Goal: Register for event/course

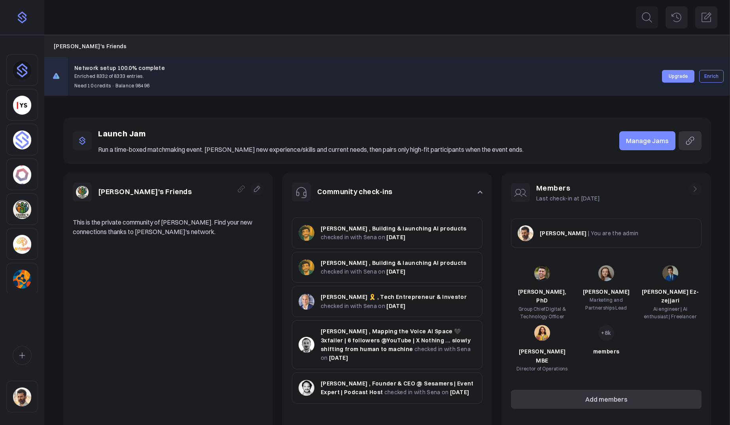
scroll to position [89, 0]
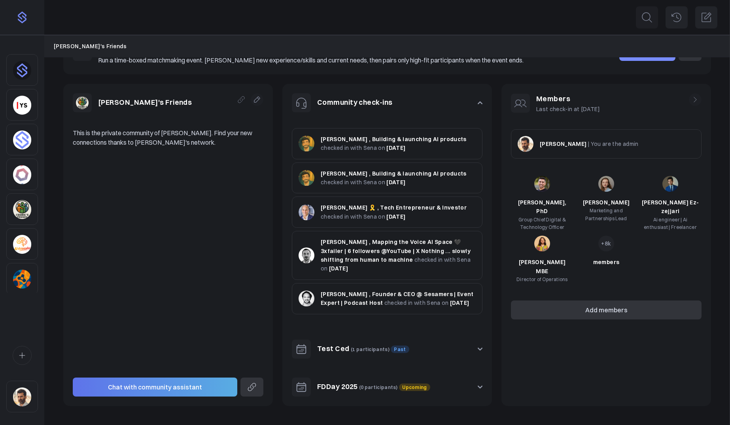
click at [448, 388] on button "FDDay 2025 (0 participants) Upcoming" at bounding box center [387, 387] width 210 height 38
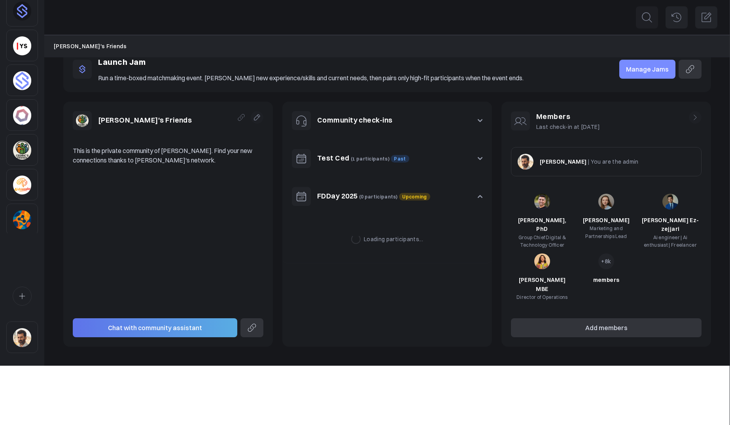
scroll to position [4, 0]
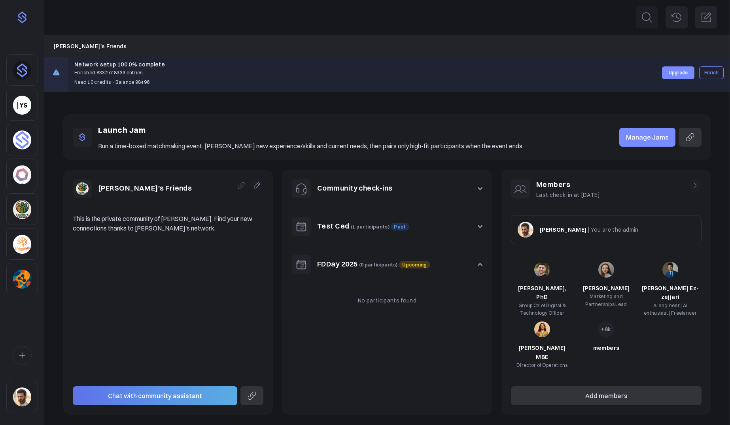
click at [337, 264] on link "FDDay 2025" at bounding box center [337, 263] width 41 height 9
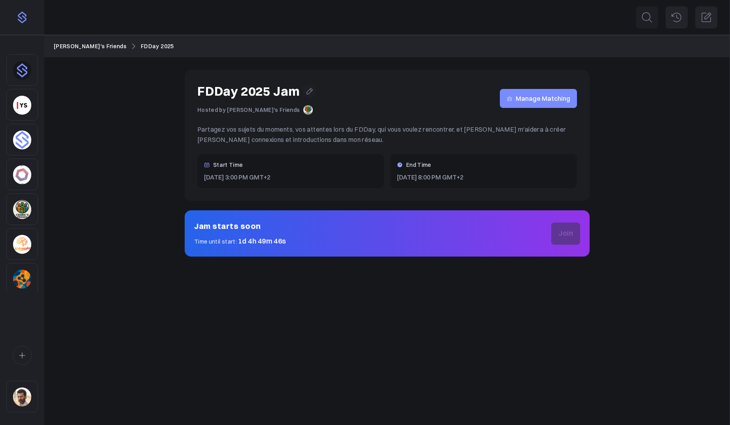
click at [245, 287] on div "CHAT HISTORY Search for people or companies Ctrl K" at bounding box center [387, 212] width 686 height 425
click at [173, 186] on div "FDDay 2025 Jam Hosted by Cedric's Friends Manage Matching Partagez vos sujets d…" at bounding box center [387, 163] width 686 height 212
click at [563, 232] on link "Join" at bounding box center [565, 233] width 29 height 17
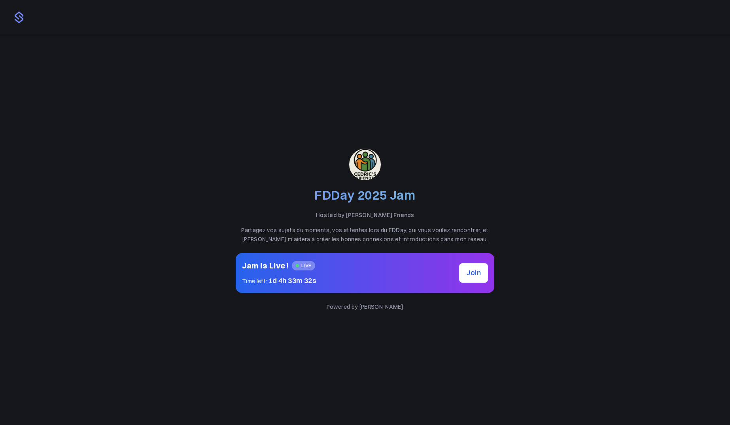
click at [473, 273] on span "Join" at bounding box center [473, 272] width 15 height 9
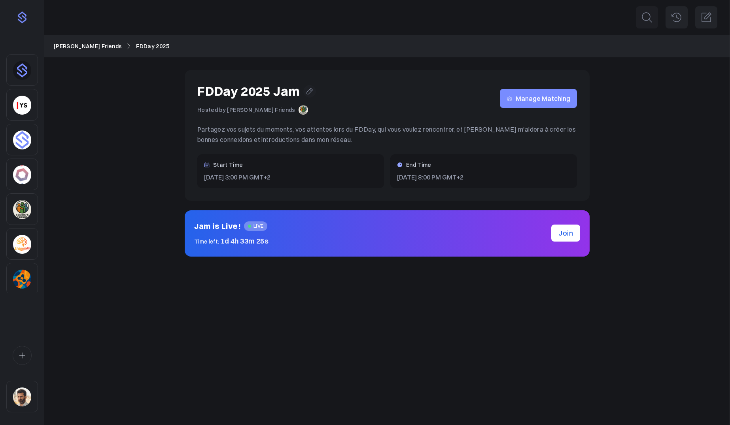
click at [82, 46] on link "[PERSON_NAME]'s Friends" at bounding box center [88, 46] width 68 height 9
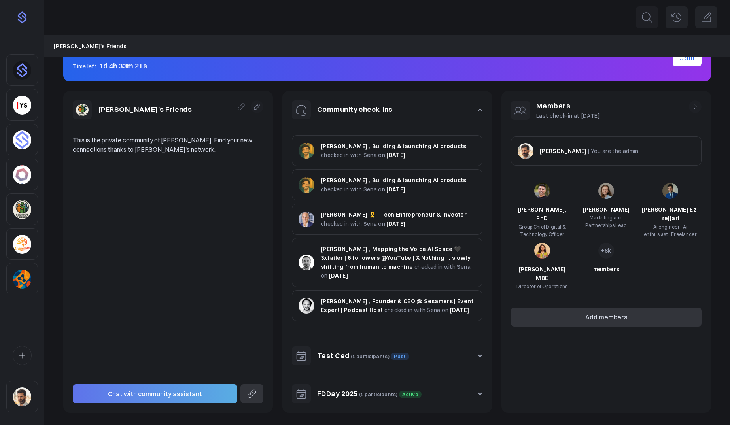
click at [478, 391] on button "FDDay 2025 (1 participants) Active" at bounding box center [387, 394] width 210 height 38
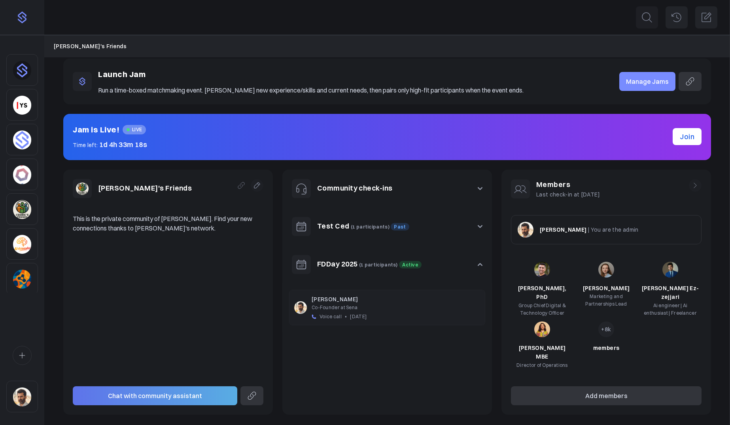
drag, startPoint x: 317, startPoint y: 301, endPoint x: 301, endPoint y: 305, distance: 16.5
click at [315, 301] on p "[PERSON_NAME]" at bounding box center [396, 299] width 168 height 9
